Goal: Check status: Check status

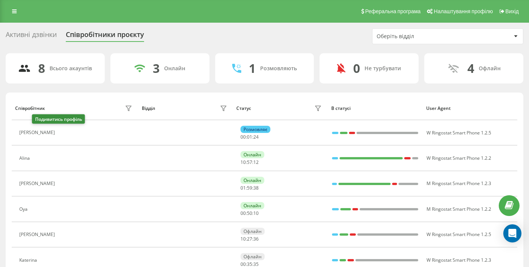
click at [60, 131] on icon at bounding box center [63, 133] width 6 height 6
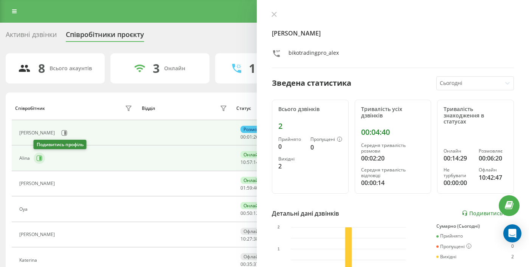
click at [40, 158] on icon at bounding box center [40, 158] width 2 height 4
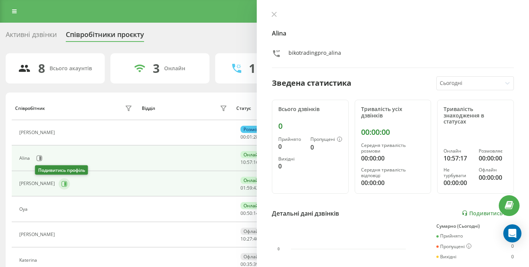
click at [59, 187] on button at bounding box center [64, 183] width 11 height 11
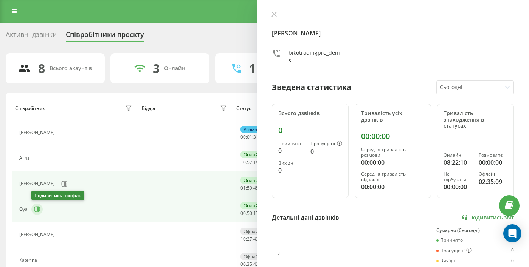
click at [35, 211] on icon at bounding box center [37, 209] width 6 height 6
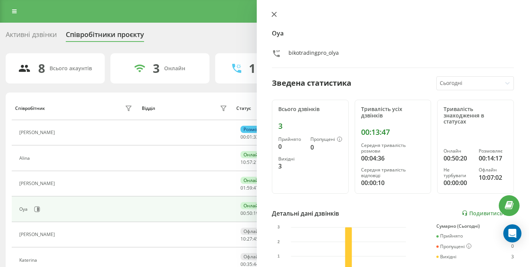
click at [274, 12] on icon at bounding box center [273, 14] width 5 height 5
